Goal: Check status: Check status

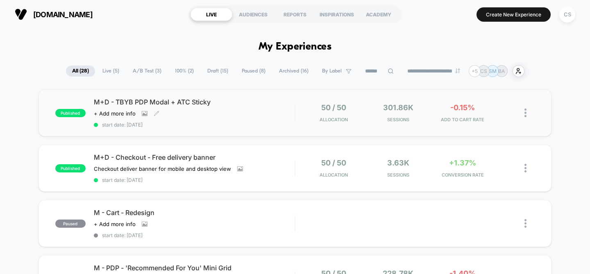
click at [236, 122] on span "start date: [DATE]" at bounding box center [194, 125] width 201 height 6
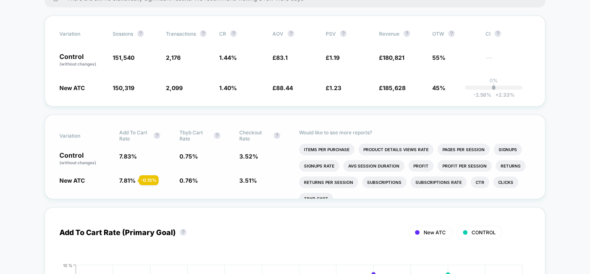
scroll to position [14, 0]
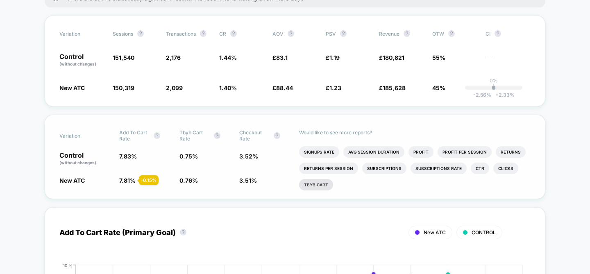
click at [329, 188] on li "Tbyb Cart" at bounding box center [316, 184] width 34 height 11
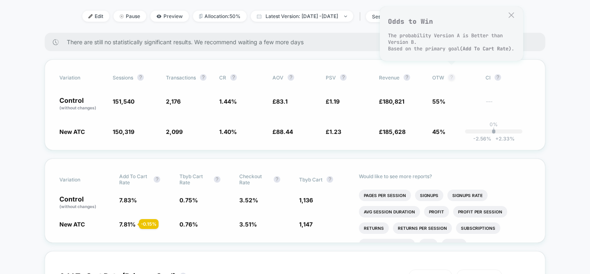
scroll to position [214, 0]
